Goal: Task Accomplishment & Management: Complete application form

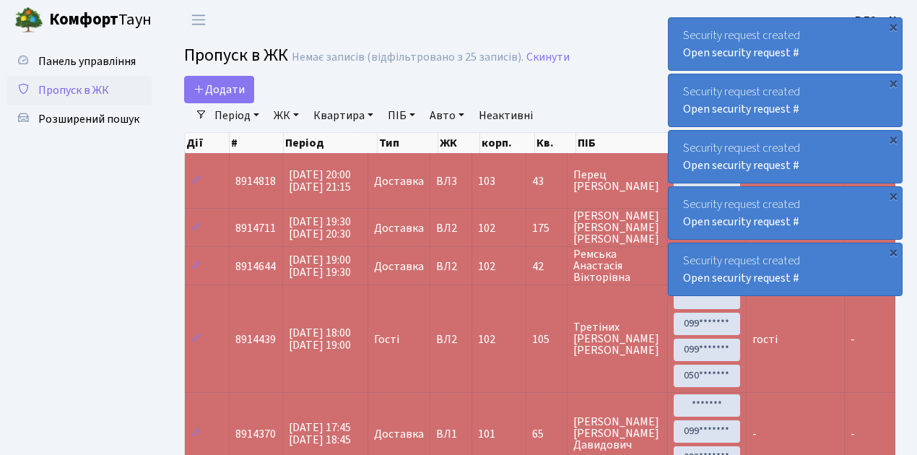
select select "25"
click at [76, 87] on span "Пропуск в ЖК" at bounding box center [73, 90] width 71 height 16
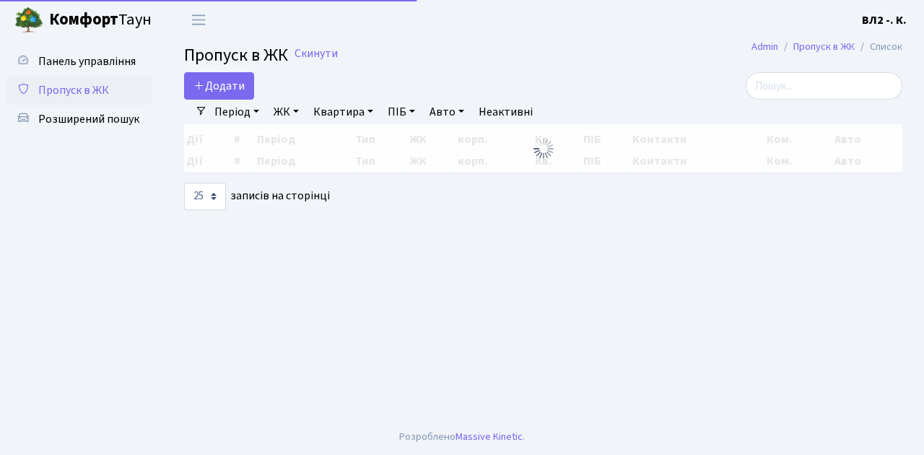
select select "25"
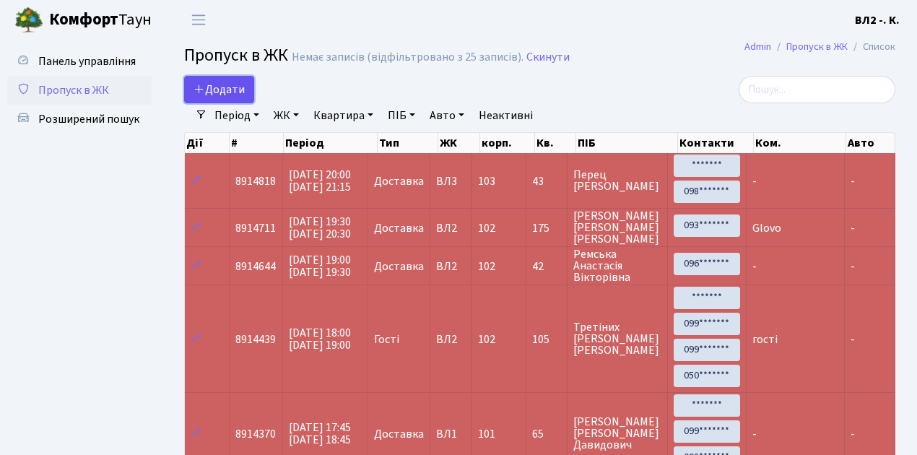
click at [215, 91] on span "Додати" at bounding box center [219, 90] width 51 height 16
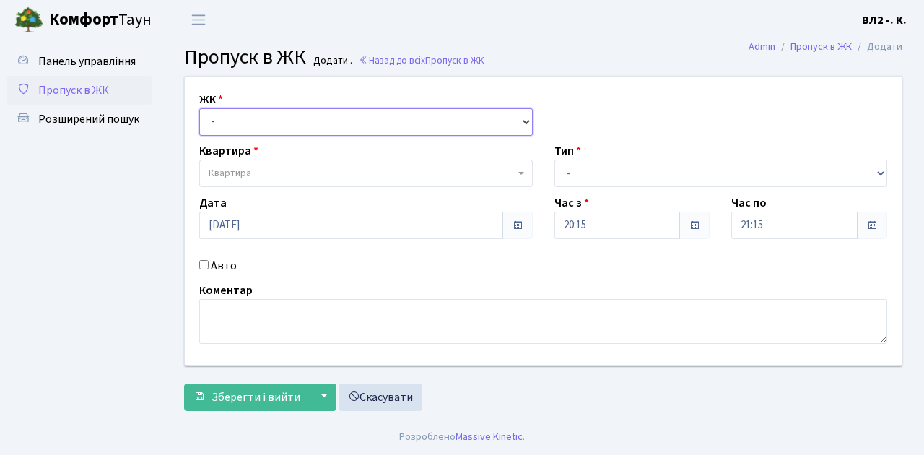
click at [233, 120] on select "- ВЛ1, Ужгородський пров., 4/1 ВЛ2, Голосіївський просп., 76 ВЛ3, пр.Голосіївсь…" at bounding box center [366, 121] width 334 height 27
select select "317"
click at [199, 108] on select "- ВЛ1, Ужгородський пров., 4/1 ВЛ2, Голосіївський просп., 76 ВЛ3, пр.Голосіївсь…" at bounding box center [366, 121] width 334 height 27
select select
click at [243, 175] on span "Квартира" at bounding box center [230, 173] width 43 height 14
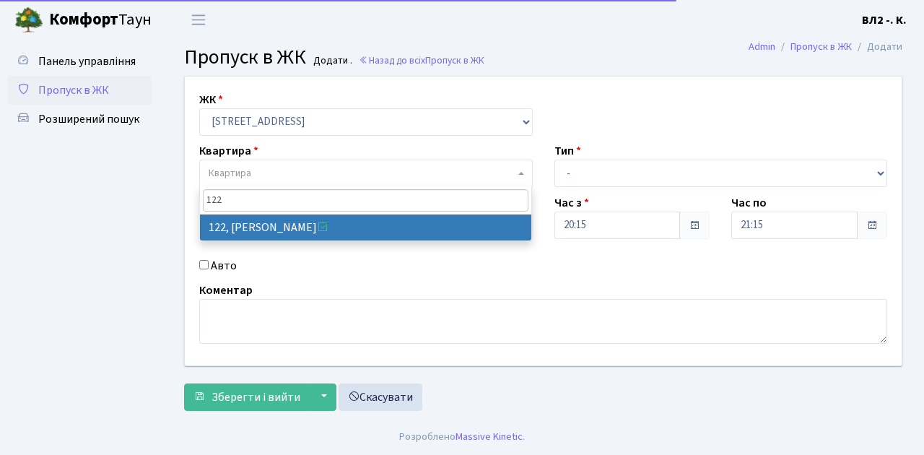
type input "122"
select select "38302"
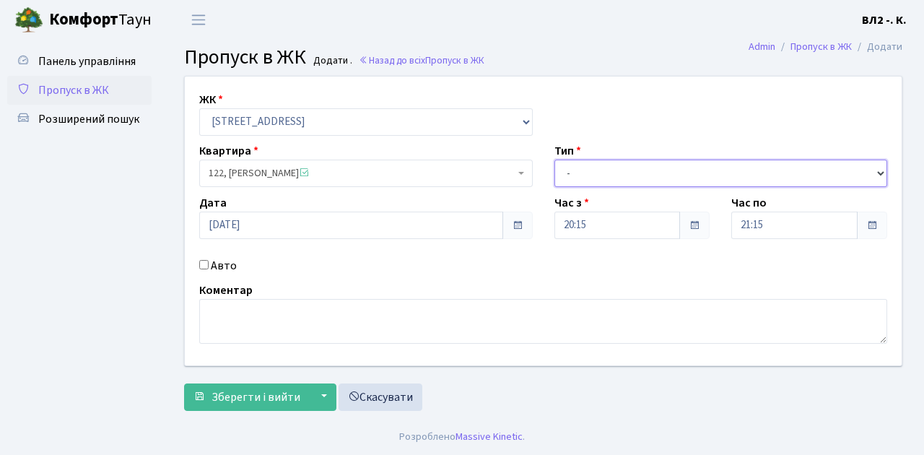
click at [572, 172] on select "- Доставка Таксі Гості Сервіс" at bounding box center [722, 173] width 334 height 27
select select "1"
click at [555, 160] on select "- Доставка Таксі Гості Сервіс" at bounding box center [722, 173] width 334 height 27
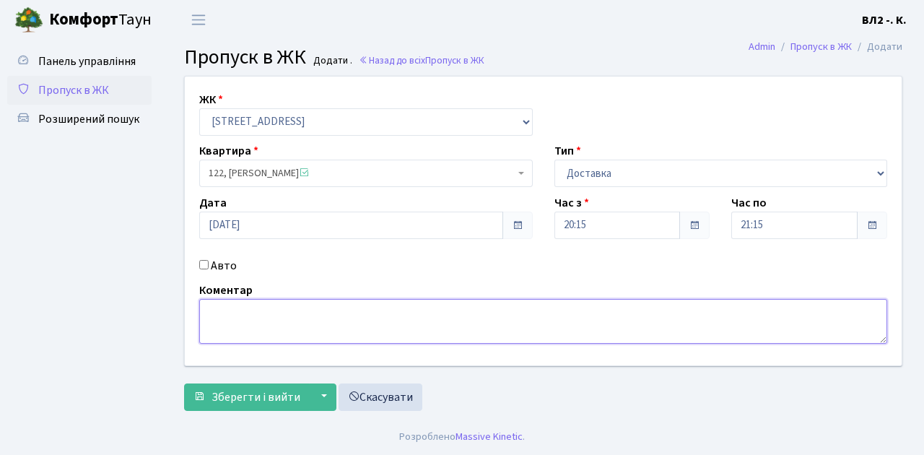
click at [286, 324] on textarea at bounding box center [543, 321] width 688 height 45
type textarea "Glovo"
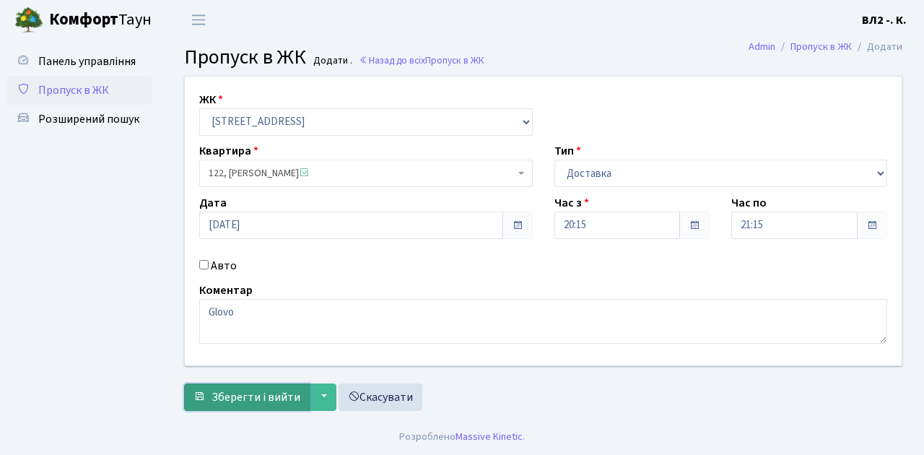
click at [273, 396] on span "Зберегти і вийти" at bounding box center [256, 397] width 89 height 16
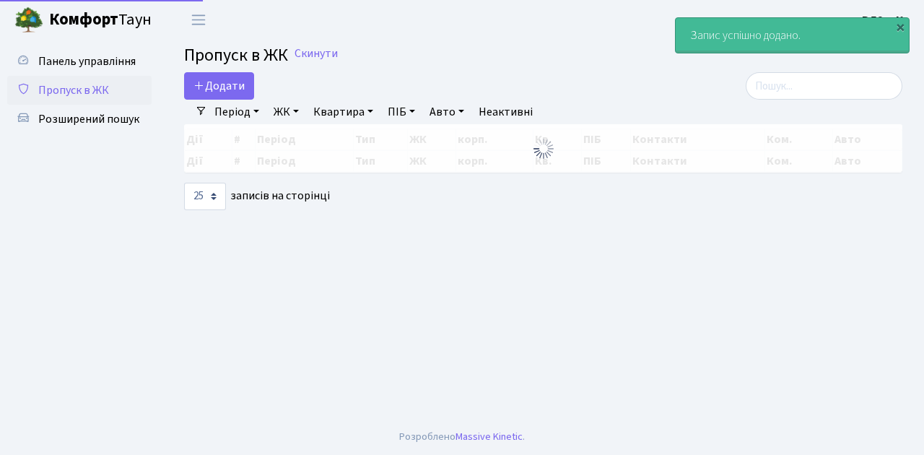
select select "25"
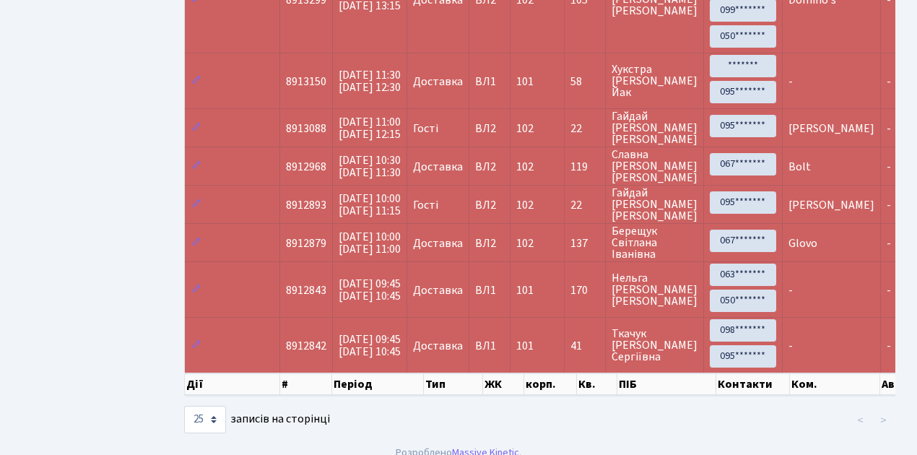
scroll to position [825, 0]
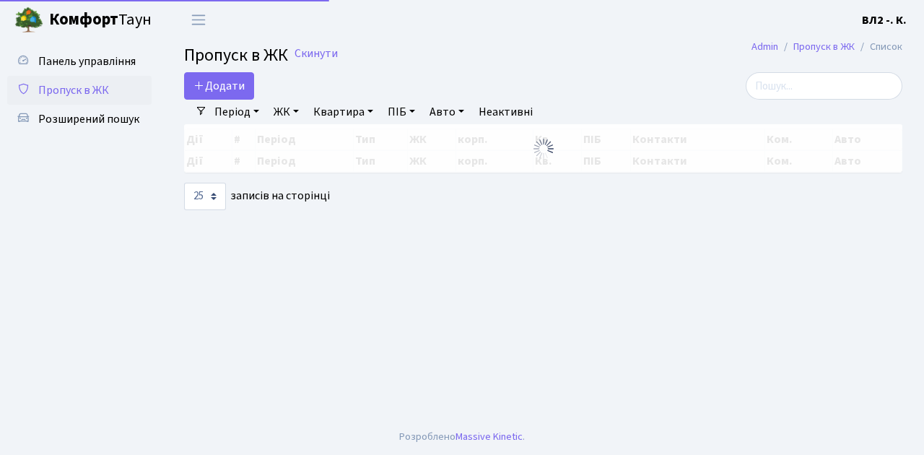
select select "25"
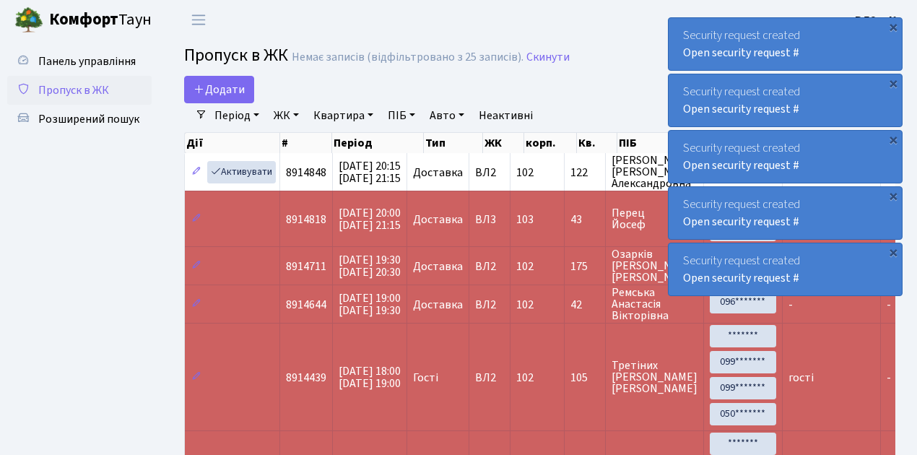
click at [85, 93] on span "Пропуск в ЖК" at bounding box center [73, 90] width 71 height 16
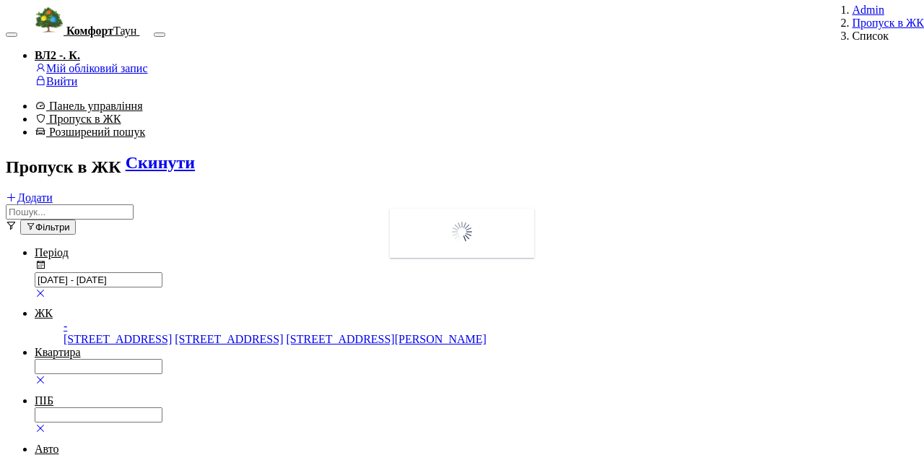
select select "25"
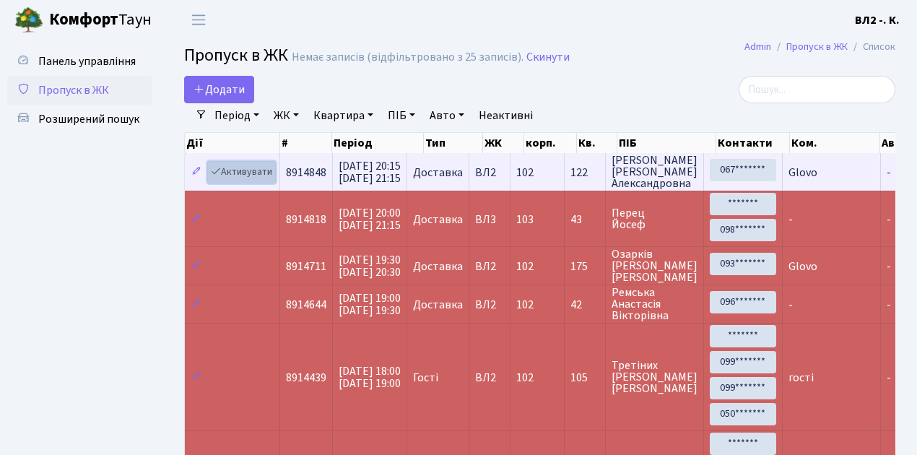
click at [243, 170] on link "Активувати" at bounding box center [241, 172] width 69 height 22
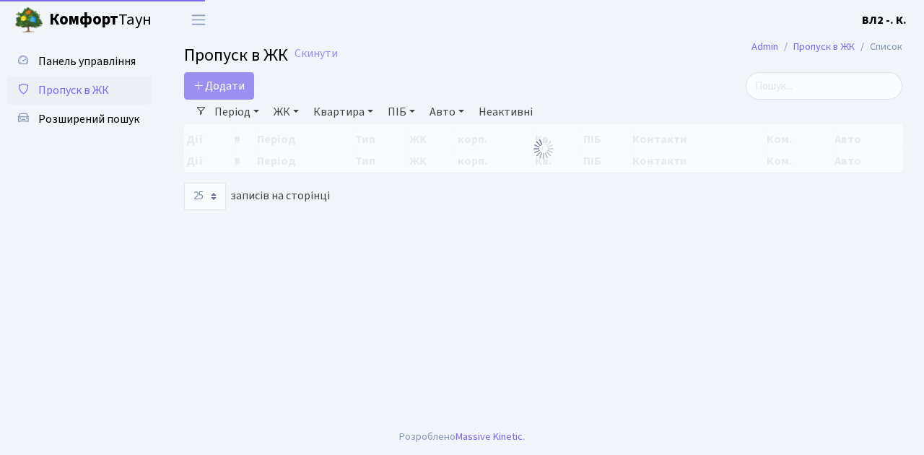
select select "25"
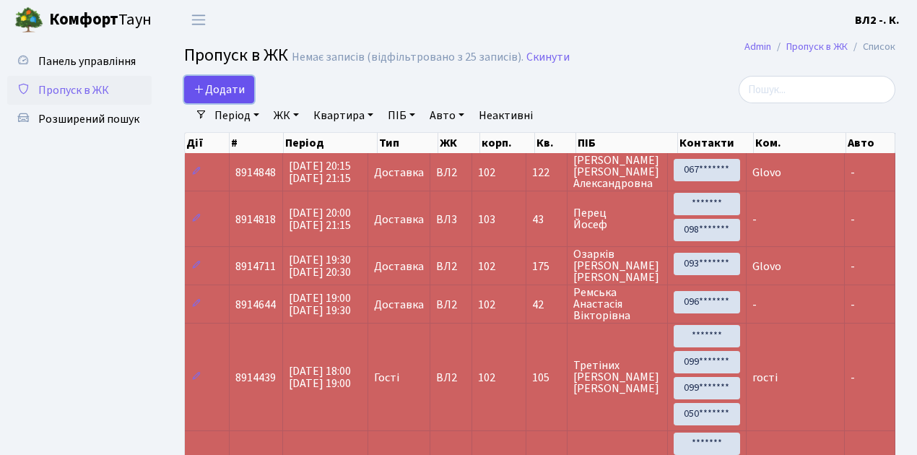
click at [231, 89] on span "Додати" at bounding box center [219, 90] width 51 height 16
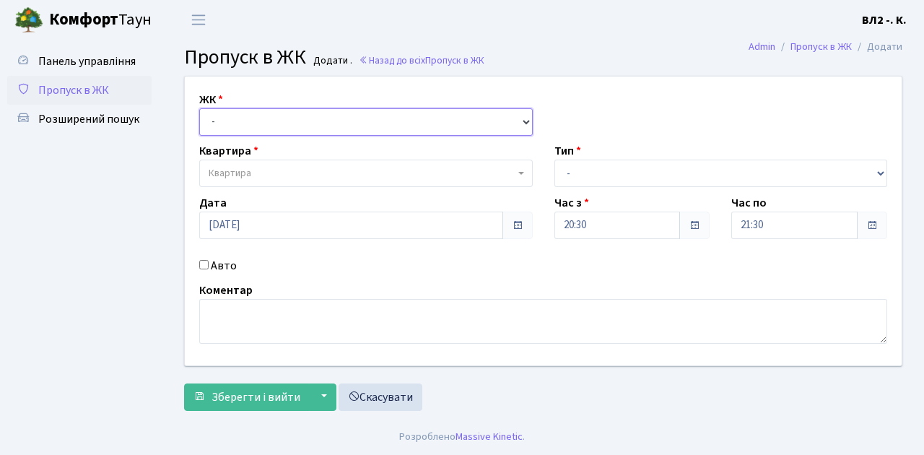
click at [234, 114] on select "- [STREET_ADDRESS][PERSON_NAME]" at bounding box center [366, 121] width 334 height 27
select select "317"
click at [199, 108] on select "- [STREET_ADDRESS][PERSON_NAME]" at bounding box center [366, 121] width 334 height 27
select select
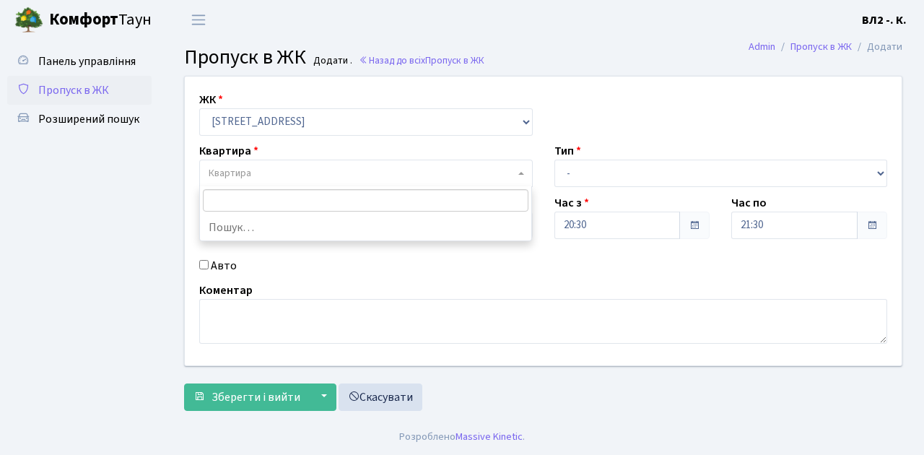
click at [269, 179] on span "Квартира" at bounding box center [362, 173] width 306 height 14
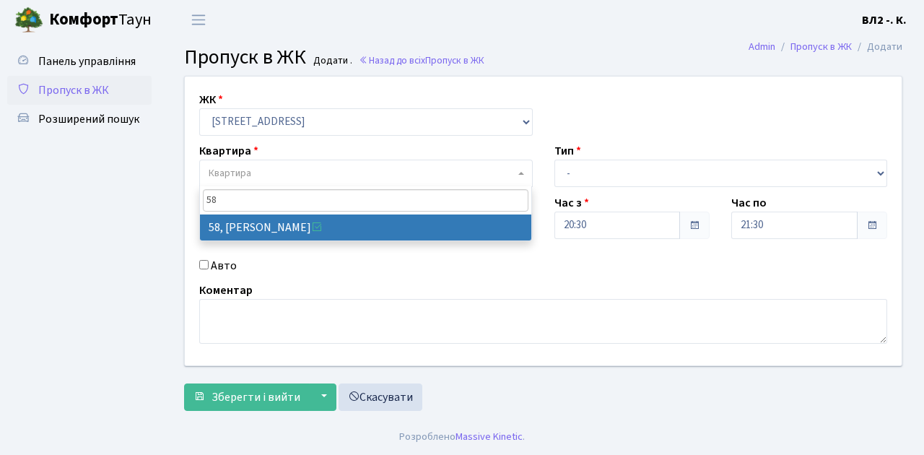
type input "58"
select select "38113"
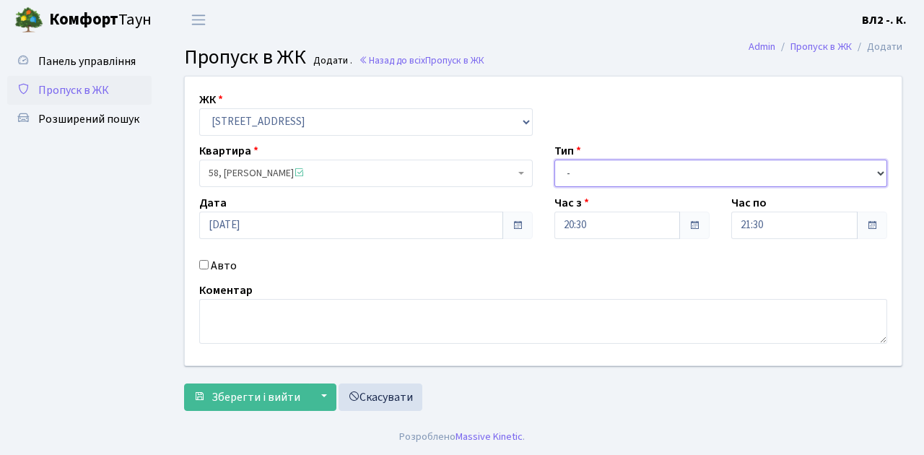
click at [589, 169] on select "- Доставка Таксі Гості Сервіс" at bounding box center [722, 173] width 334 height 27
select select "1"
click at [555, 160] on select "- Доставка Таксі Гості Сервіс" at bounding box center [722, 173] width 334 height 27
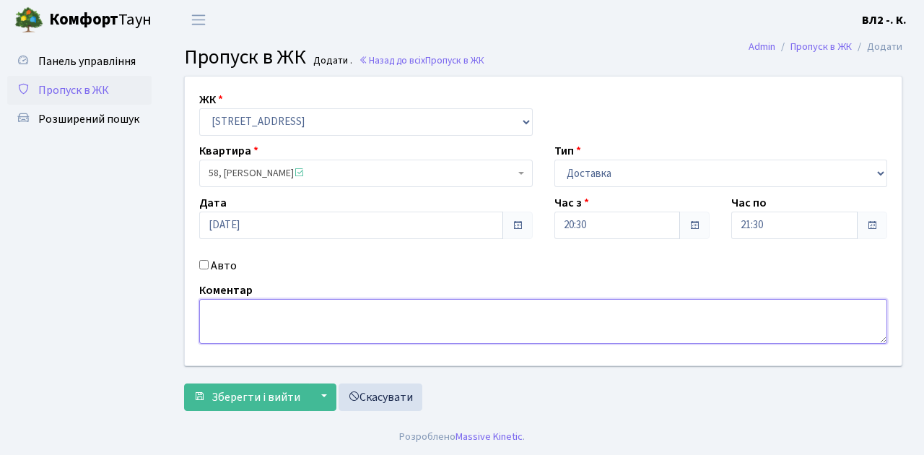
click at [228, 321] on textarea at bounding box center [543, 321] width 688 height 45
click at [224, 312] on textarea at bounding box center [543, 321] width 688 height 45
type textarea "Glovo"
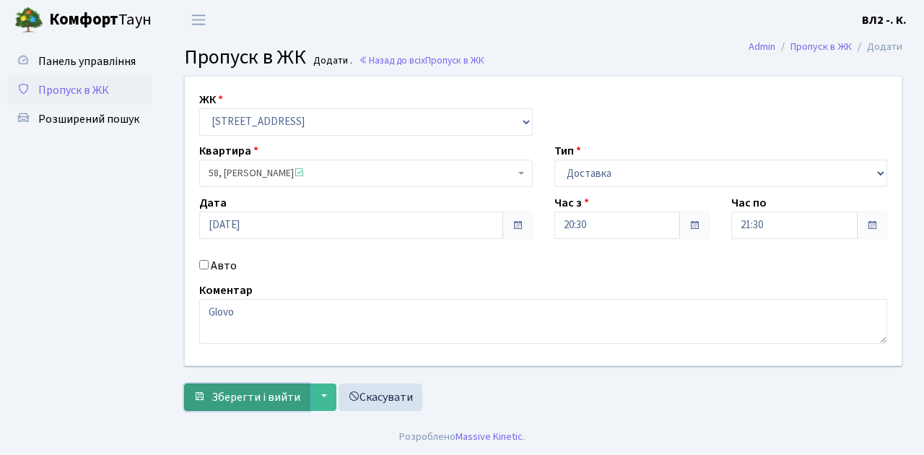
click at [240, 390] on span "Зберегти і вийти" at bounding box center [256, 397] width 89 height 16
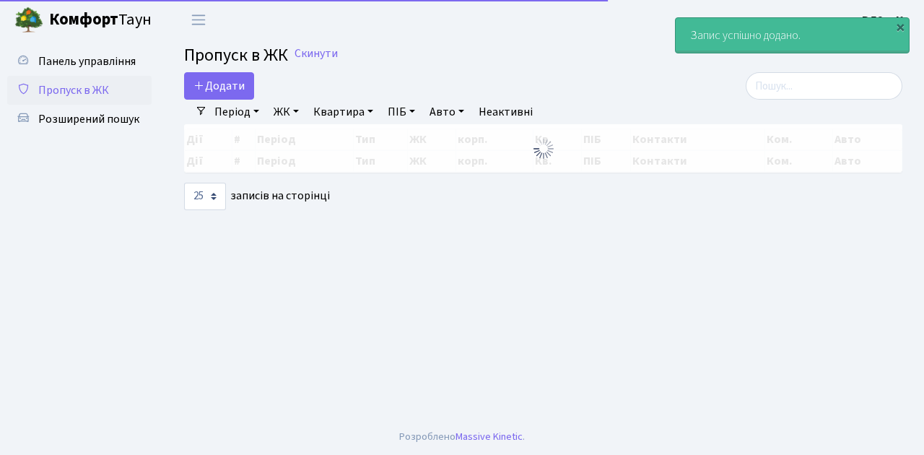
select select "25"
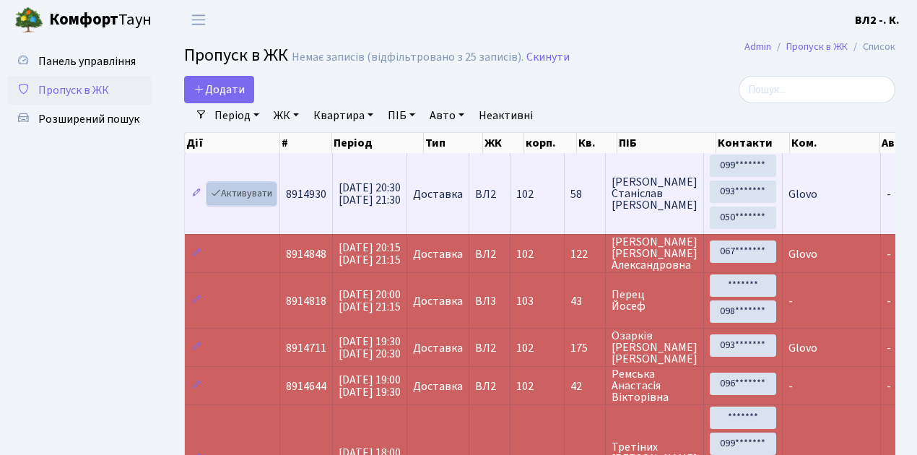
click at [251, 194] on link "Активувати" at bounding box center [241, 194] width 69 height 22
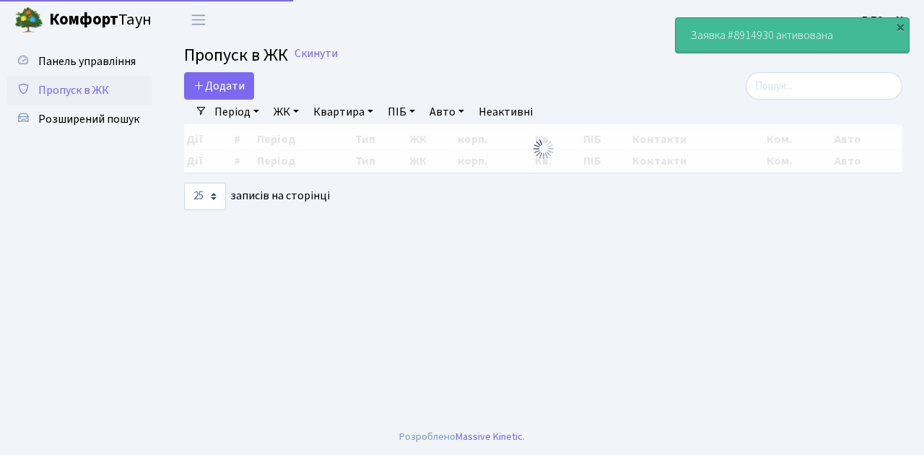
select select "25"
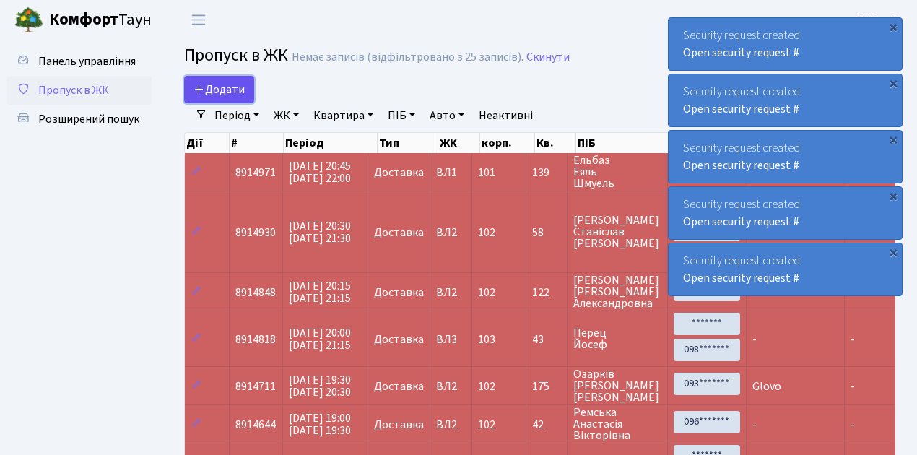
click at [228, 91] on span "Додати" at bounding box center [219, 90] width 51 height 16
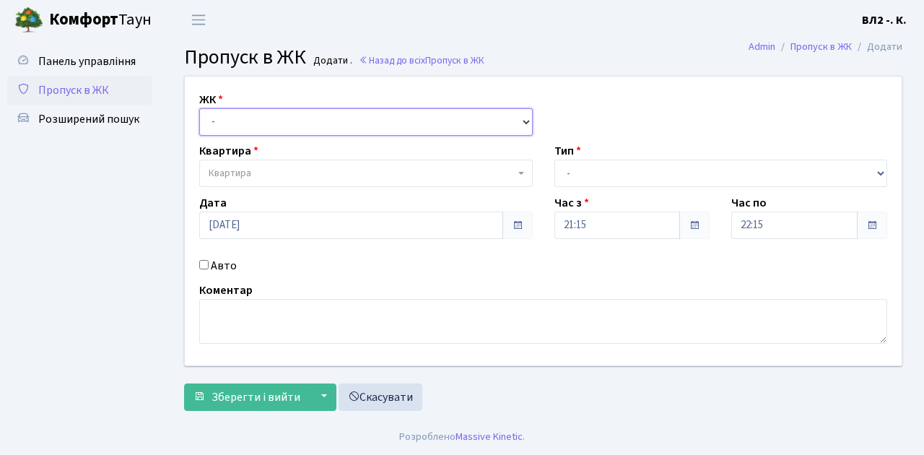
click at [269, 121] on select "- ВЛ1, Ужгородський пров., 4/1 ВЛ2, Голосіївський просп., 76 ВЛ3, пр.Голосіївсь…" at bounding box center [366, 121] width 334 height 27
select select "317"
click at [199, 108] on select "- ВЛ1, Ужгородський пров., 4/1 ВЛ2, Голосіївський просп., 76 ВЛ3, пр.Голосіївсь…" at bounding box center [366, 121] width 334 height 27
select select
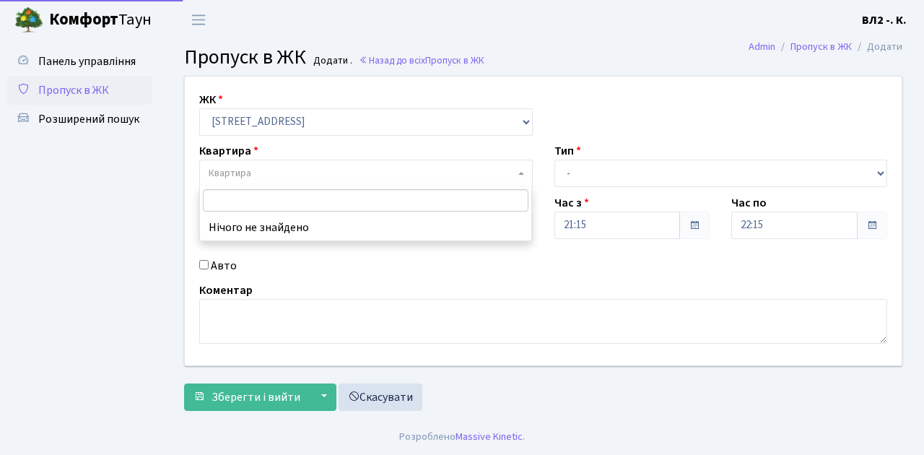
click at [274, 173] on span "Квартира" at bounding box center [362, 173] width 306 height 14
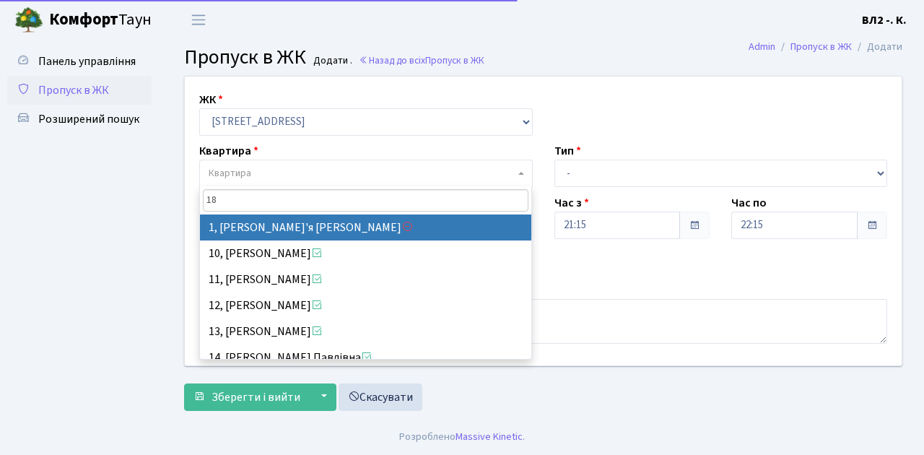
type input "188"
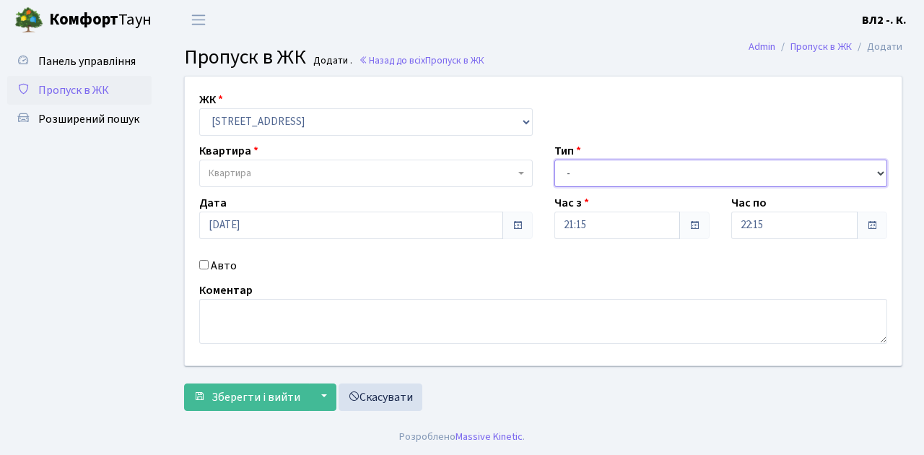
click at [578, 172] on select "- Доставка Таксі Гості Сервіс" at bounding box center [722, 173] width 334 height 27
select select "1"
click at [555, 160] on select "- Доставка Таксі Гості Сервіс" at bounding box center [722, 173] width 334 height 27
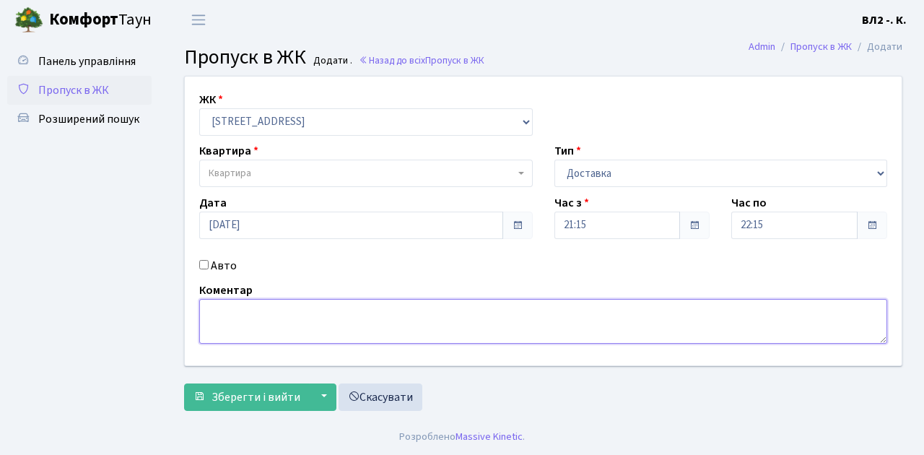
click at [220, 328] on textarea at bounding box center [543, 321] width 688 height 45
type textarea "Glovo"
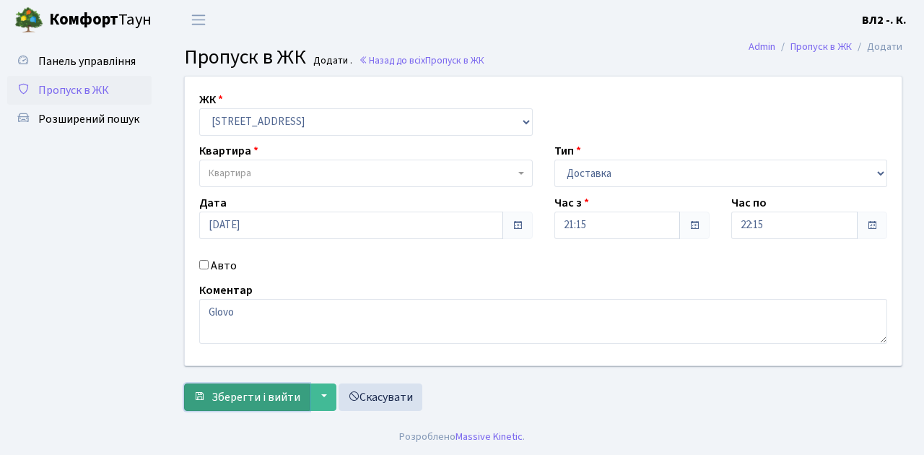
click at [253, 400] on span "Зберегти і вийти" at bounding box center [256, 397] width 89 height 16
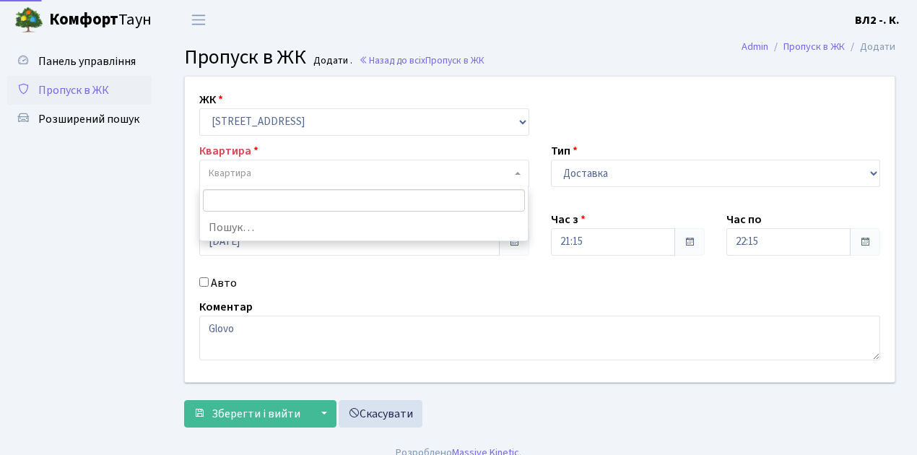
click at [283, 178] on span "Квартира" at bounding box center [360, 173] width 303 height 14
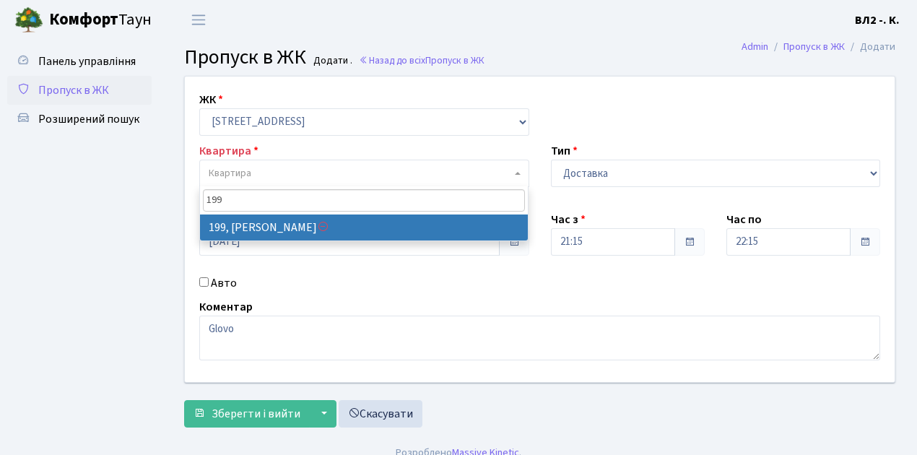
type input "199"
select select "41155"
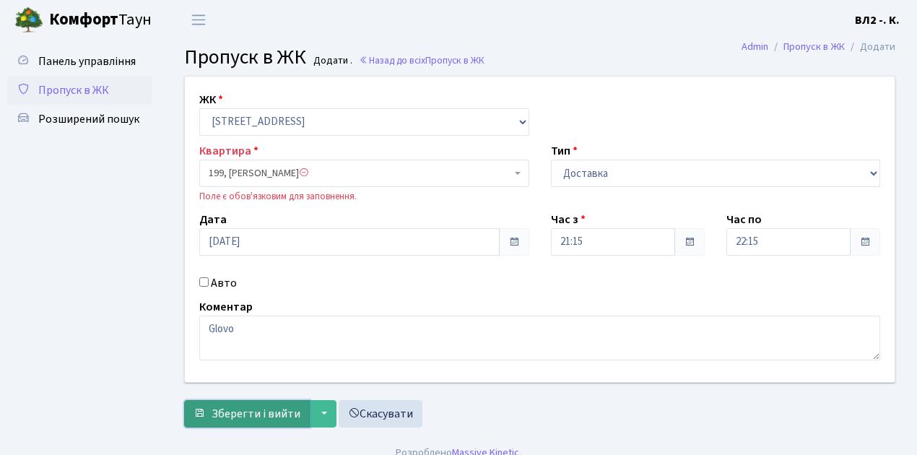
click at [283, 415] on span "Зберегти і вийти" at bounding box center [256, 414] width 89 height 16
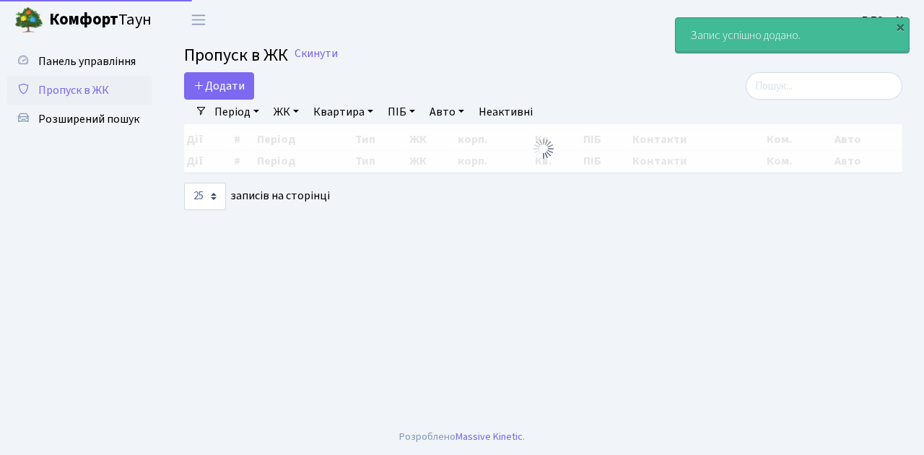
select select "25"
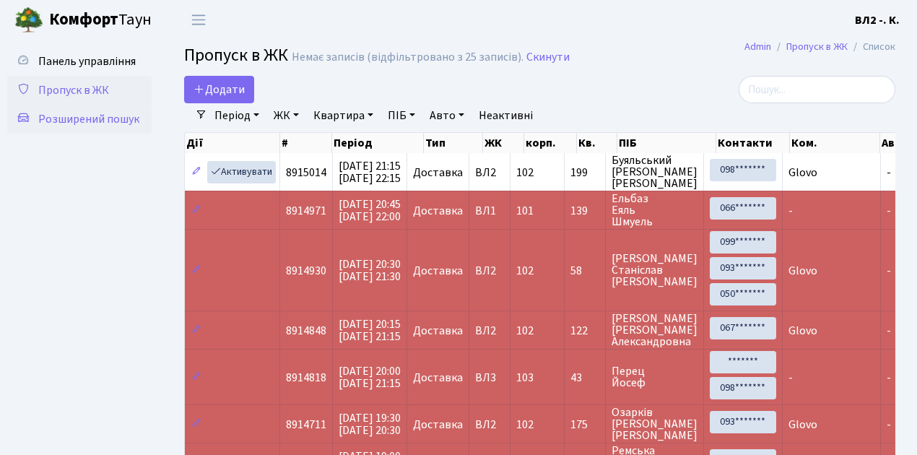
click at [92, 120] on span "Розширений пошук" at bounding box center [88, 119] width 101 height 16
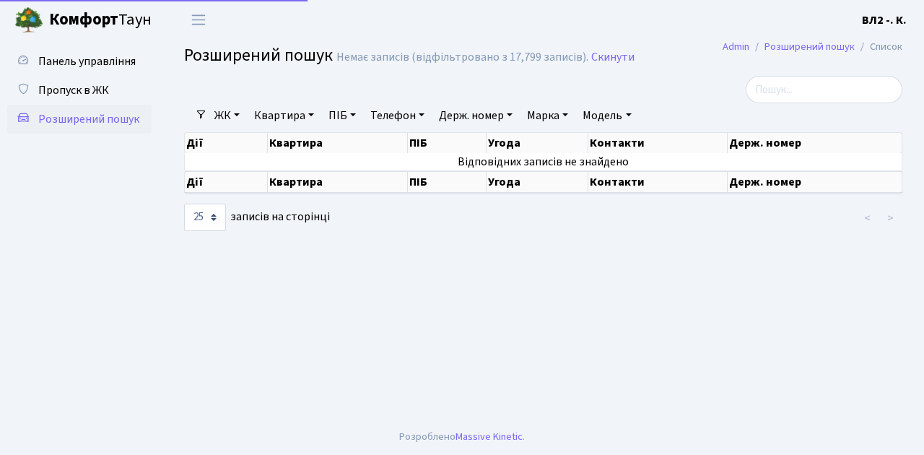
select select "25"
click at [277, 117] on link "Квартира" at bounding box center [283, 115] width 71 height 25
click at [282, 144] on input "text" at bounding box center [291, 143] width 84 height 27
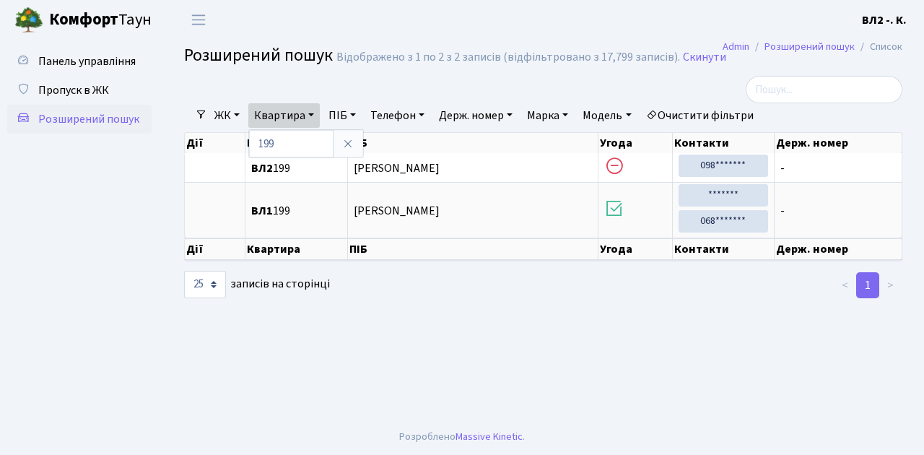
click at [109, 208] on ul "Панель управління Пропуск в ЖК Розширений пошук" at bounding box center [79, 229] width 144 height 365
click at [281, 115] on link "Квартира" at bounding box center [283, 115] width 71 height 25
type input "1"
type input "200"
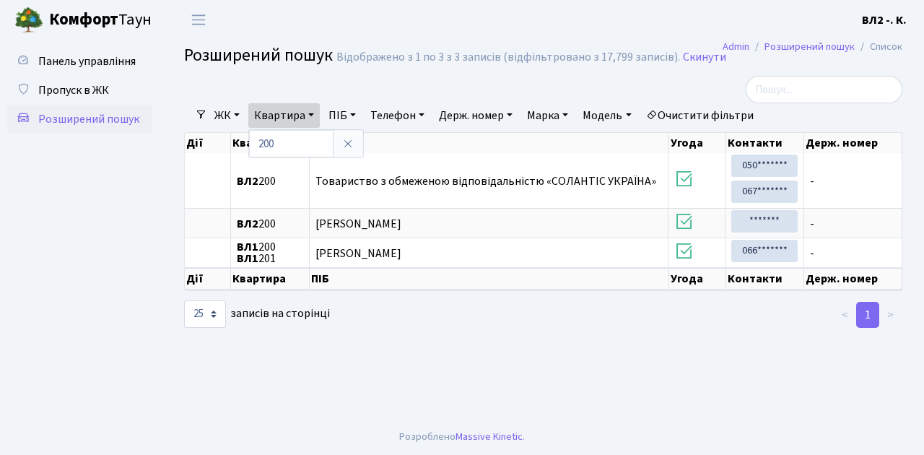
click at [79, 225] on ul "Панель управління Пропуск в ЖК Розширений пошук" at bounding box center [79, 229] width 144 height 365
click at [84, 91] on span "Пропуск в ЖК" at bounding box center [73, 90] width 71 height 16
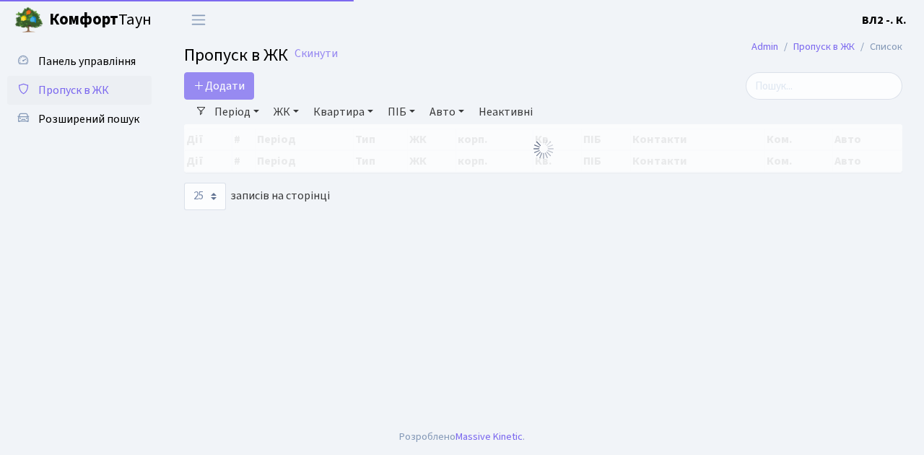
select select "25"
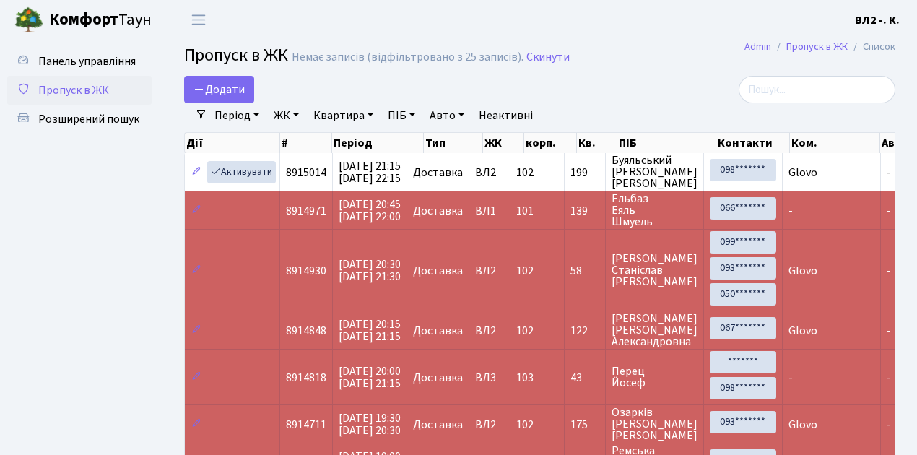
drag, startPoint x: 302, startPoint y: 168, endPoint x: 147, endPoint y: 194, distance: 157.4
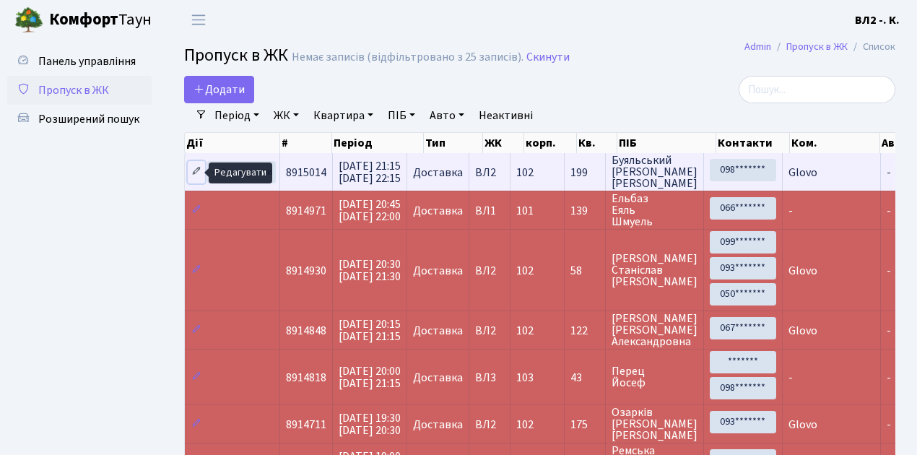
click at [195, 172] on icon at bounding box center [196, 171] width 10 height 10
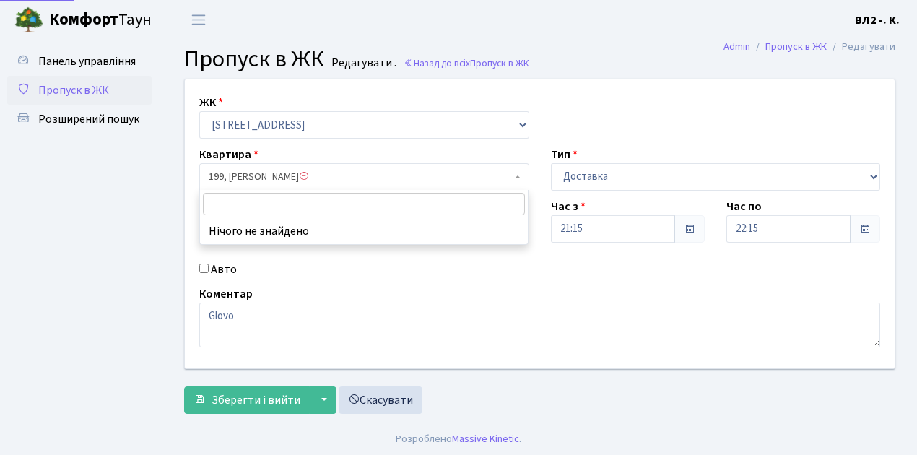
click at [482, 174] on span "199, [PERSON_NAME]" at bounding box center [360, 177] width 303 height 14
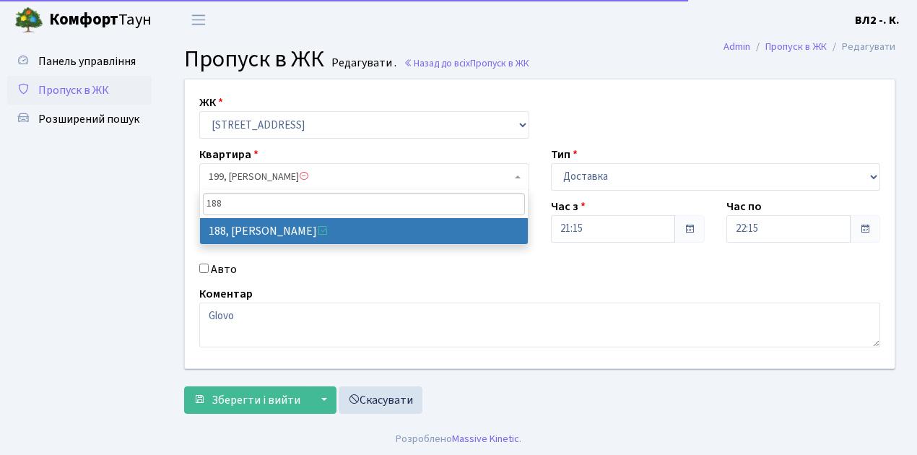
type input "188"
select select "40000"
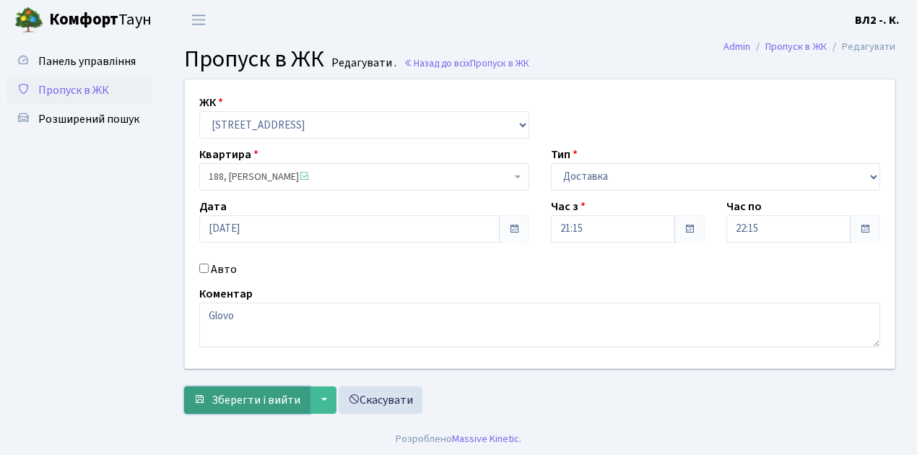
click at [245, 400] on span "Зберегти і вийти" at bounding box center [256, 400] width 89 height 16
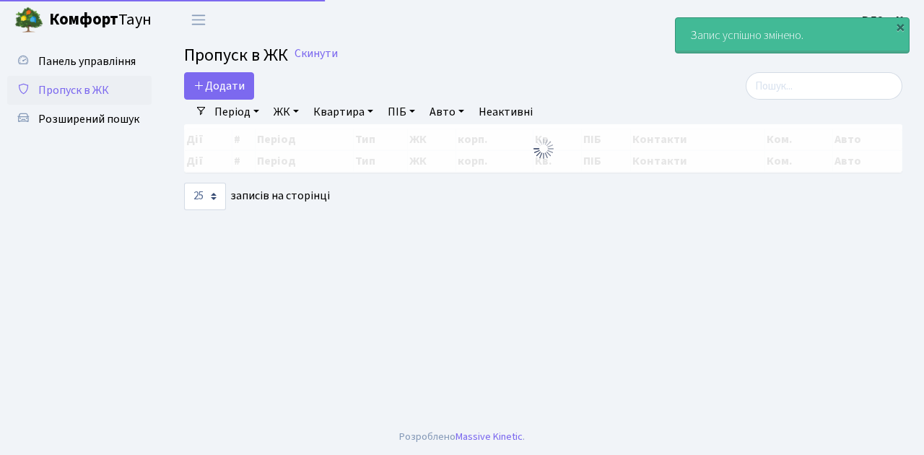
select select "25"
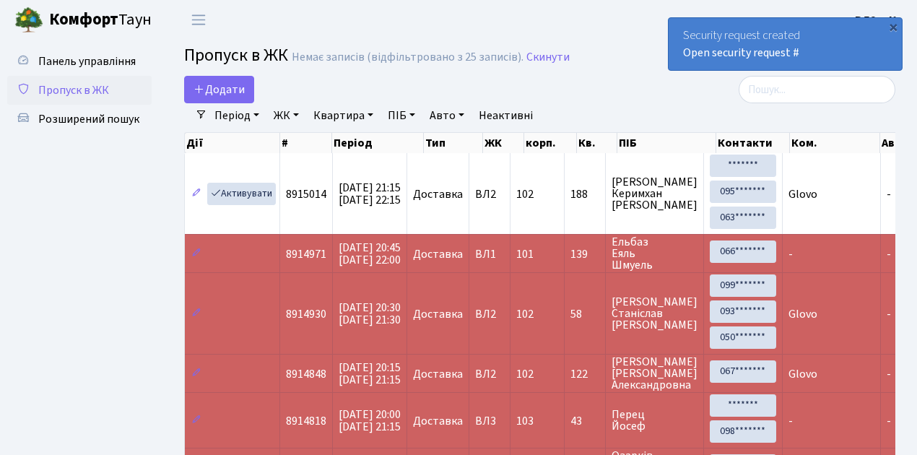
click at [77, 91] on span "Пропуск в ЖК" at bounding box center [73, 90] width 71 height 16
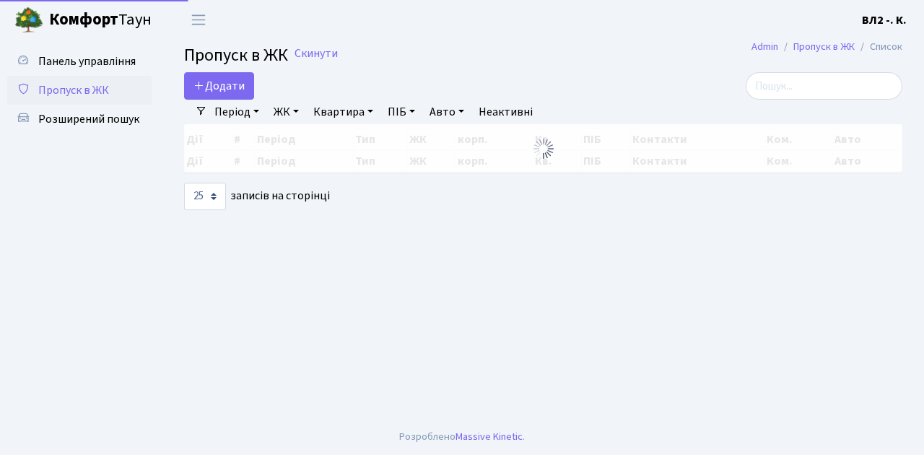
select select "25"
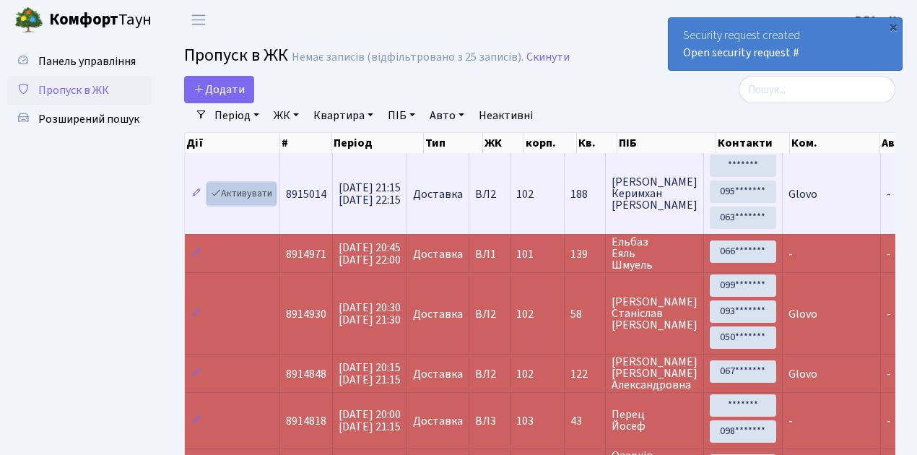
click at [238, 192] on link "Активувати" at bounding box center [241, 194] width 69 height 22
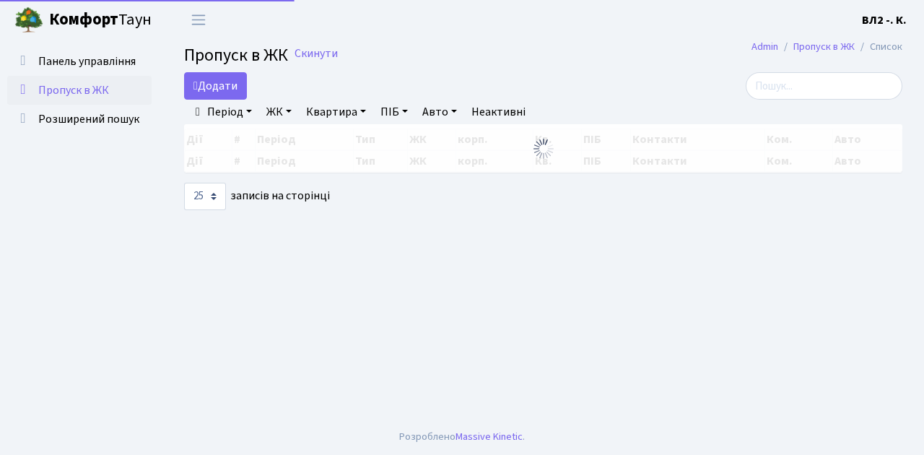
select select "25"
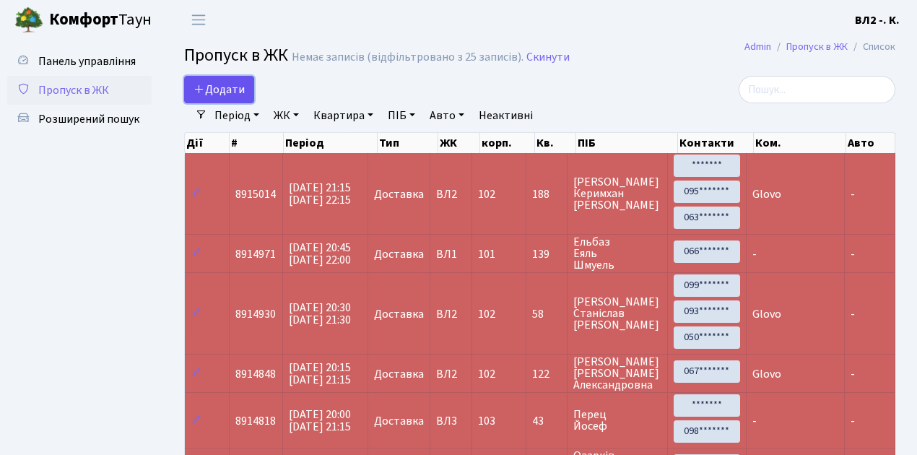
click at [212, 91] on span "Додати" at bounding box center [219, 90] width 51 height 16
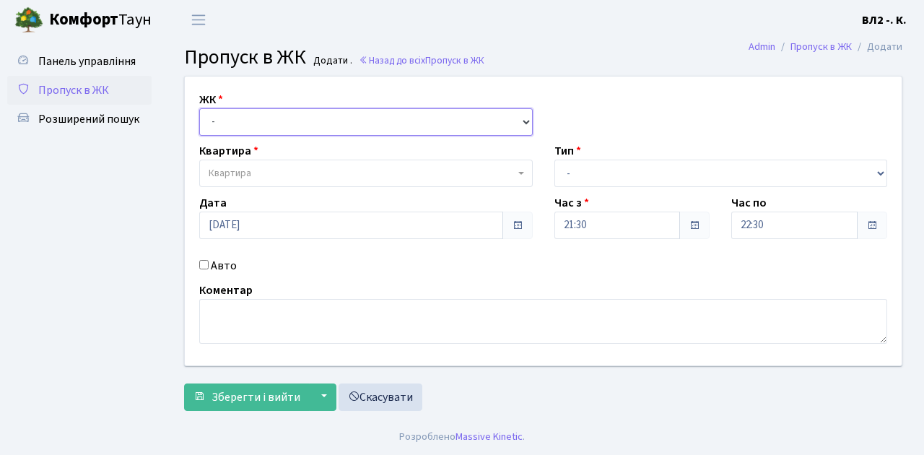
click at [234, 124] on select "- [STREET_ADDRESS][PERSON_NAME]" at bounding box center [366, 121] width 334 height 27
select select "317"
click at [199, 108] on select "- [STREET_ADDRESS][PERSON_NAME]" at bounding box center [366, 121] width 334 height 27
select select
click at [264, 173] on span "Квартира" at bounding box center [362, 173] width 306 height 14
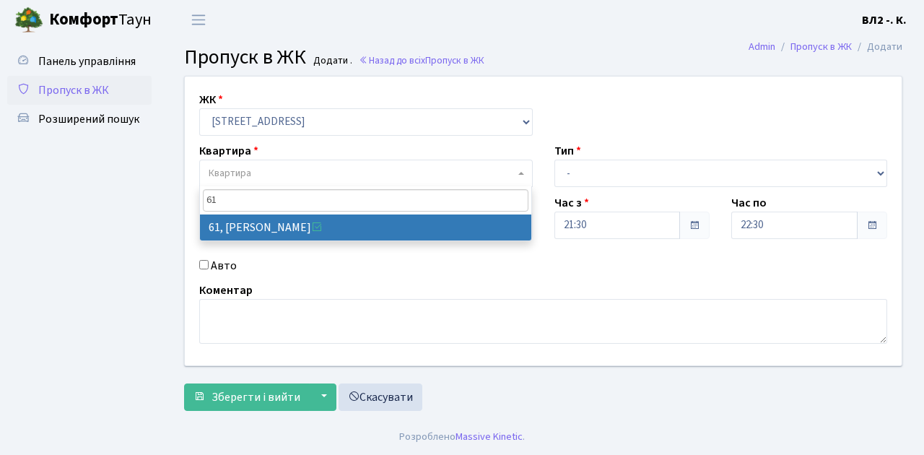
type input "61"
select select "38122"
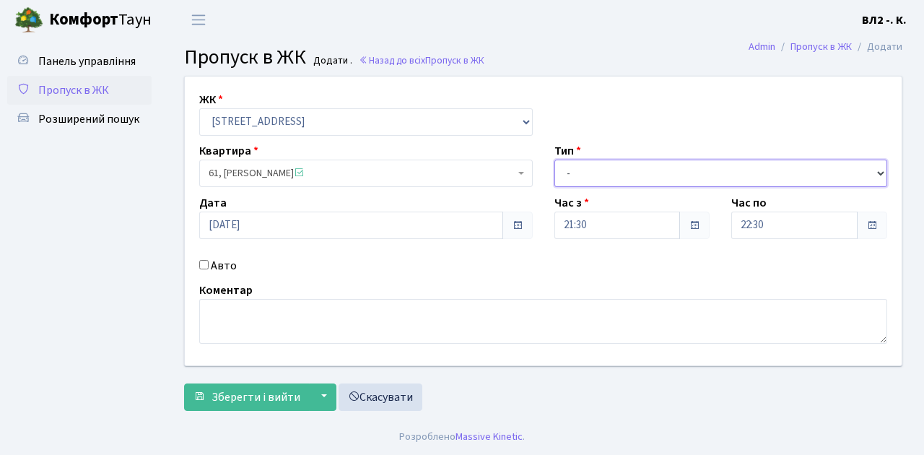
click at [625, 175] on select "- Доставка Таксі Гості Сервіс" at bounding box center [722, 173] width 334 height 27
select select "1"
click at [555, 160] on select "- Доставка Таксі Гості Сервіс" at bounding box center [722, 173] width 334 height 27
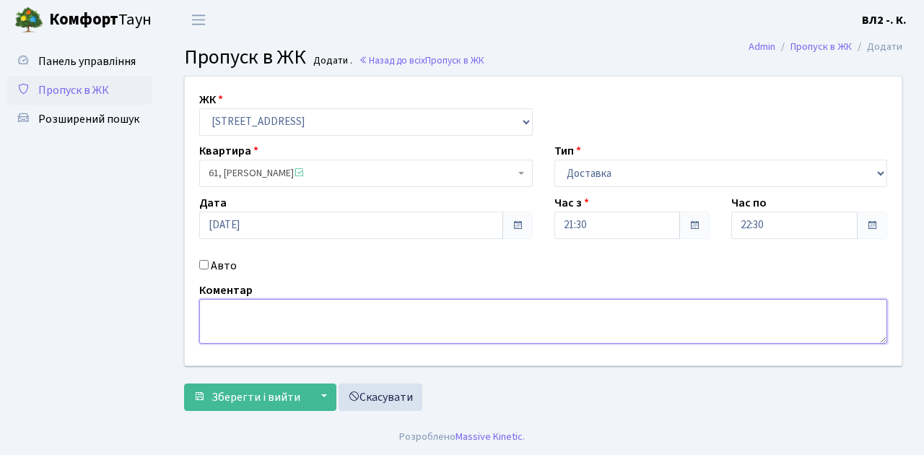
click at [285, 323] on textarea at bounding box center [543, 321] width 688 height 45
type textarea "Glovo"
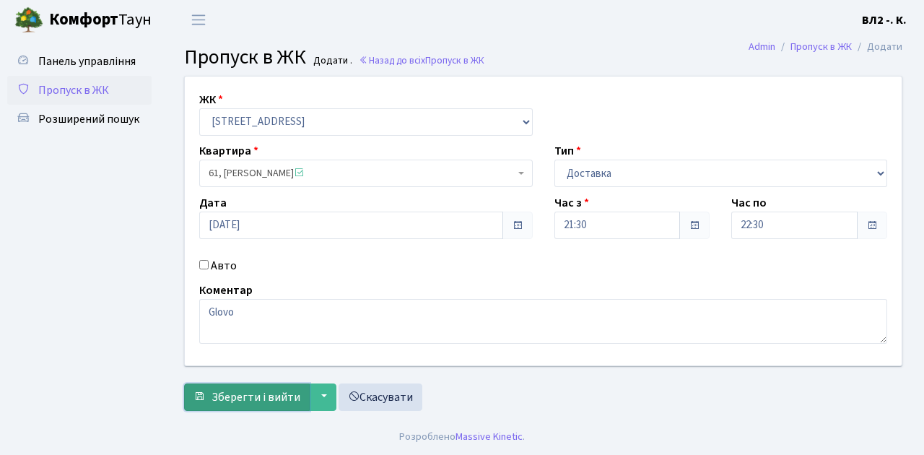
click at [284, 391] on span "Зберегти і вийти" at bounding box center [256, 397] width 89 height 16
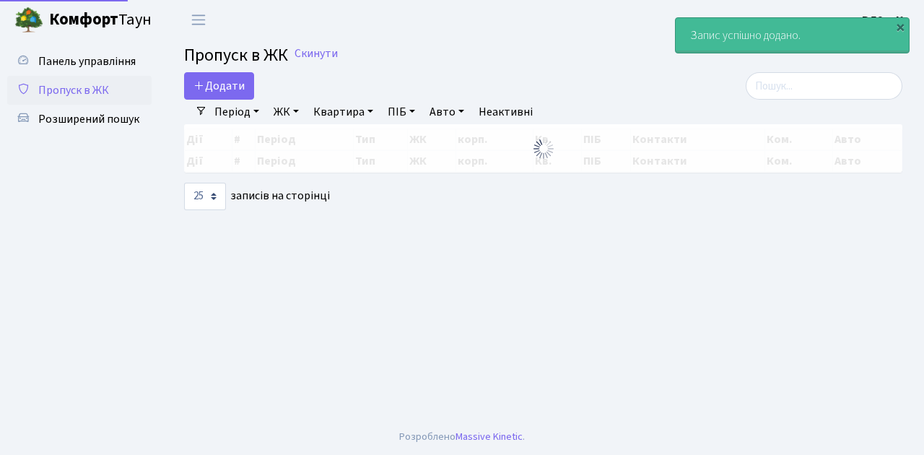
select select "25"
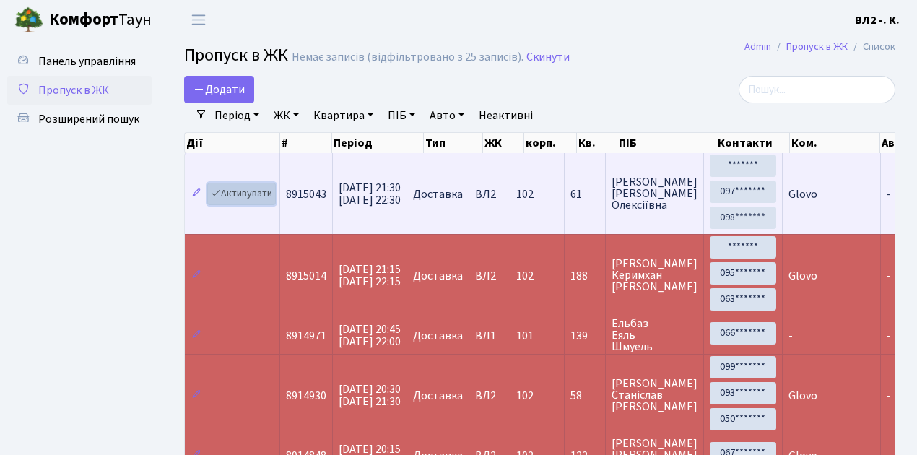
click at [243, 195] on link "Активувати" at bounding box center [241, 194] width 69 height 22
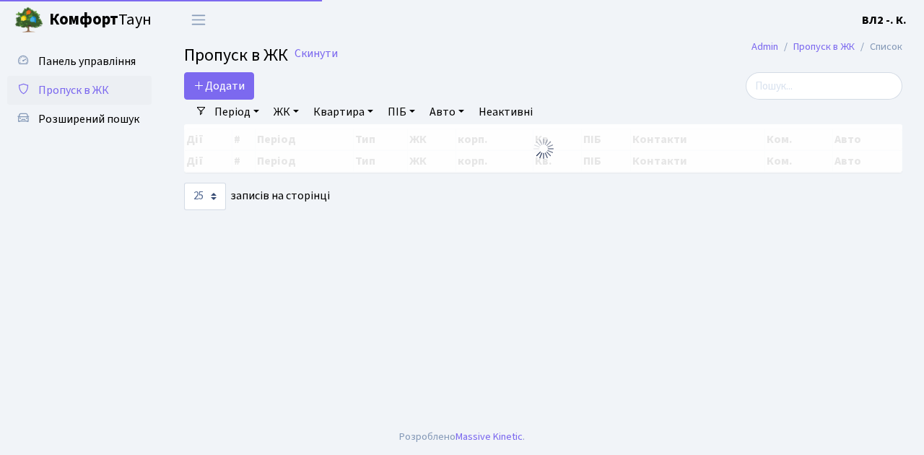
select select "25"
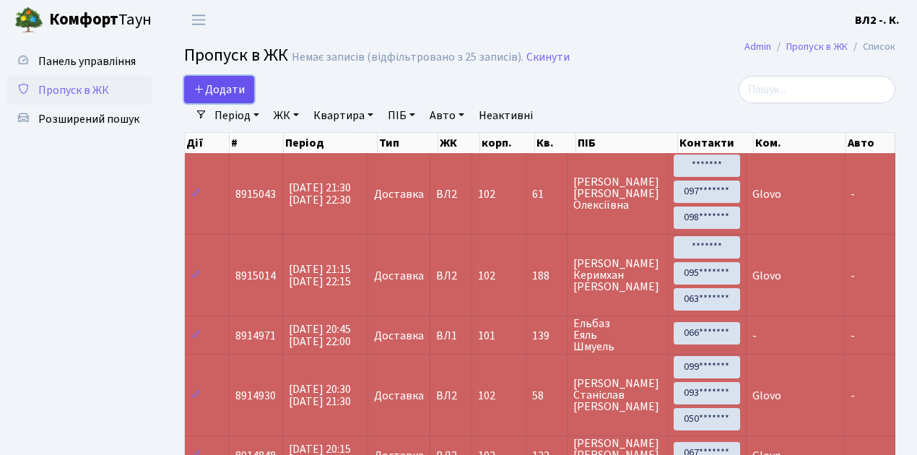
click at [227, 88] on span "Додати" at bounding box center [219, 90] width 51 height 16
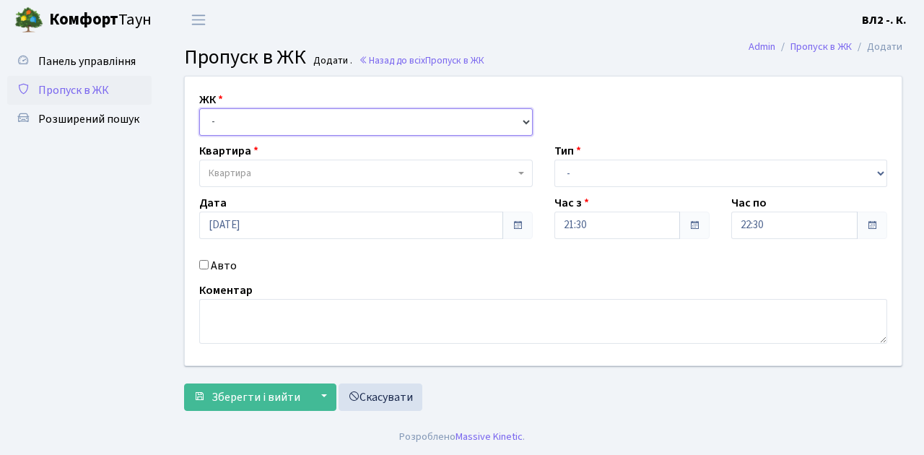
click at [233, 121] on select "- [STREET_ADDRESS][PERSON_NAME]" at bounding box center [366, 121] width 334 height 27
select select "317"
click at [199, 108] on select "- [STREET_ADDRESS][PERSON_NAME]" at bounding box center [366, 121] width 334 height 27
select select
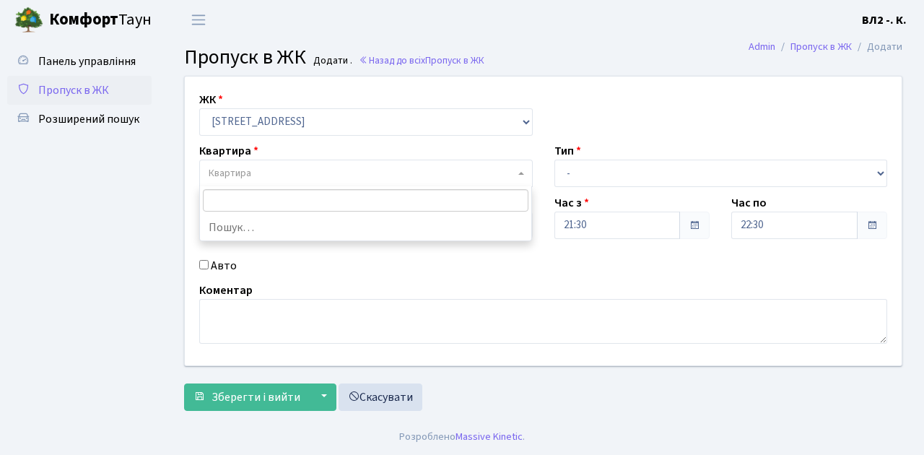
click at [256, 173] on span "Квартира" at bounding box center [362, 173] width 306 height 14
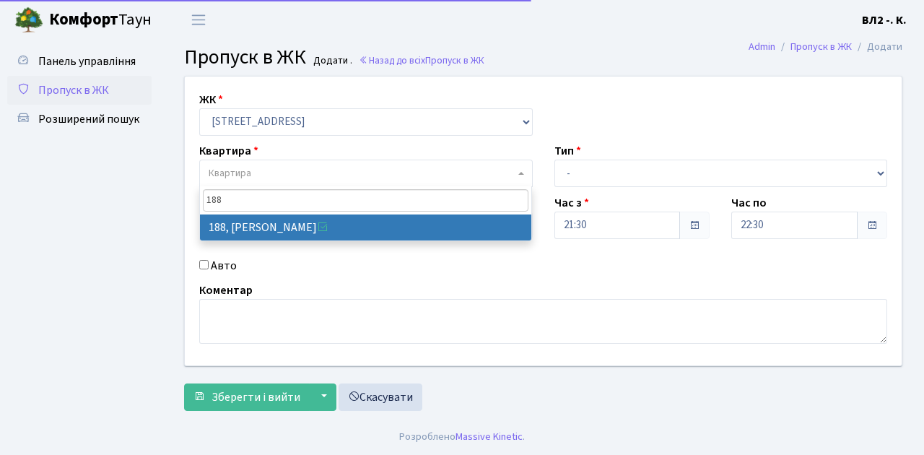
type input "188"
select select "40000"
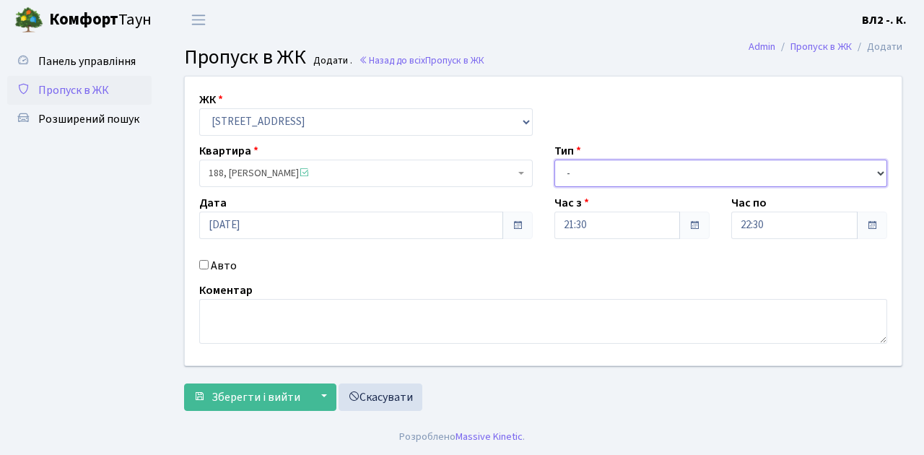
click at [582, 172] on select "- Доставка Таксі Гості Сервіс" at bounding box center [722, 173] width 334 height 27
select select "1"
click at [555, 160] on select "- Доставка Таксі Гості Сервіс" at bounding box center [722, 173] width 334 height 27
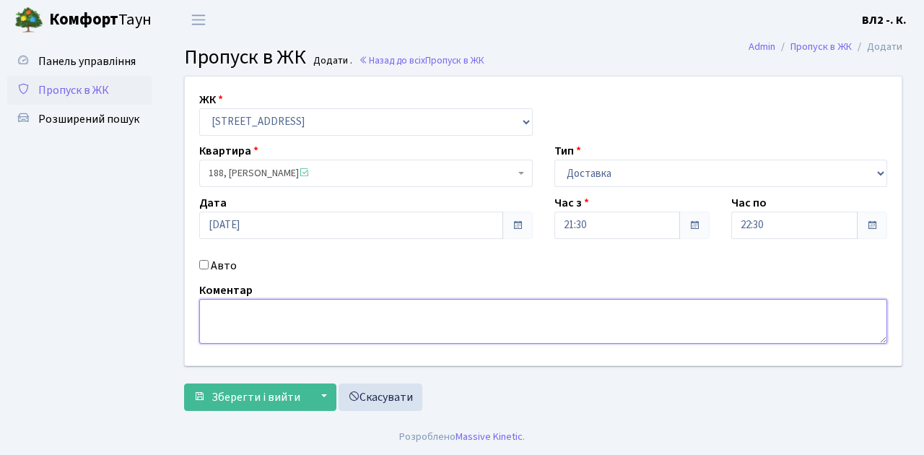
click at [217, 317] on textarea at bounding box center [543, 321] width 688 height 45
type textarea "Glovo"
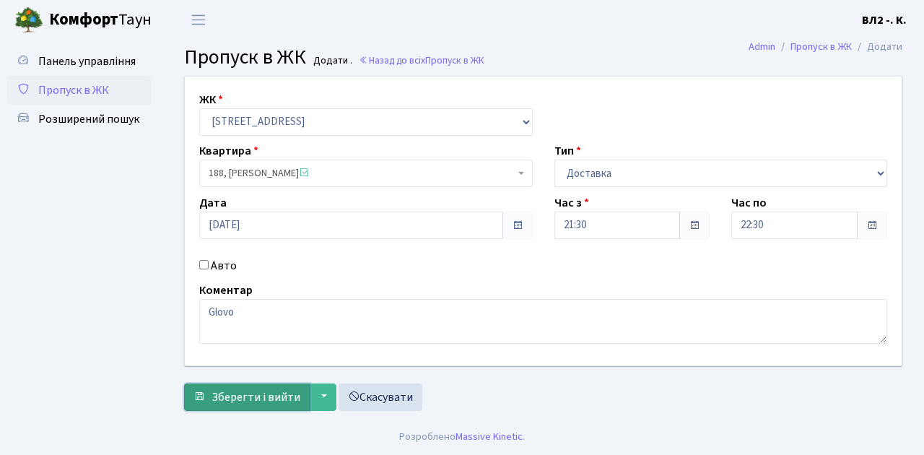
drag, startPoint x: 279, startPoint y: 396, endPoint x: 292, endPoint y: 398, distance: 13.2
click at [279, 397] on span "Зберегти і вийти" at bounding box center [256, 397] width 89 height 16
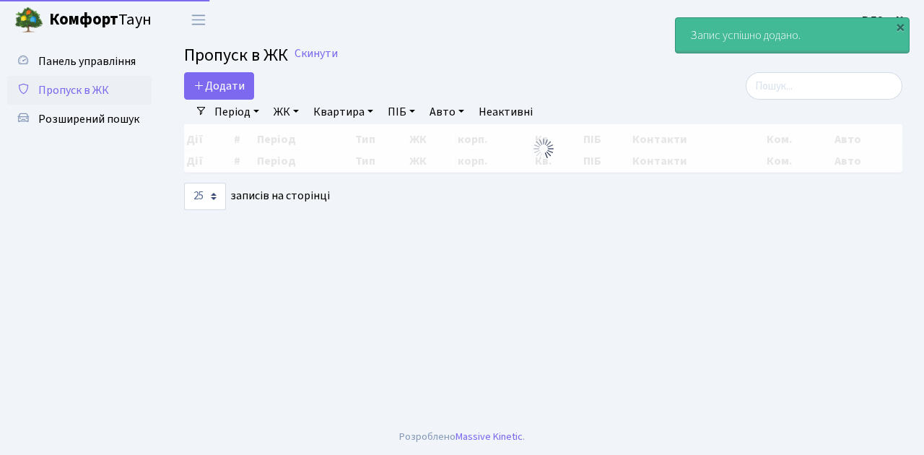
select select "25"
